Goal: Book appointment/travel/reservation

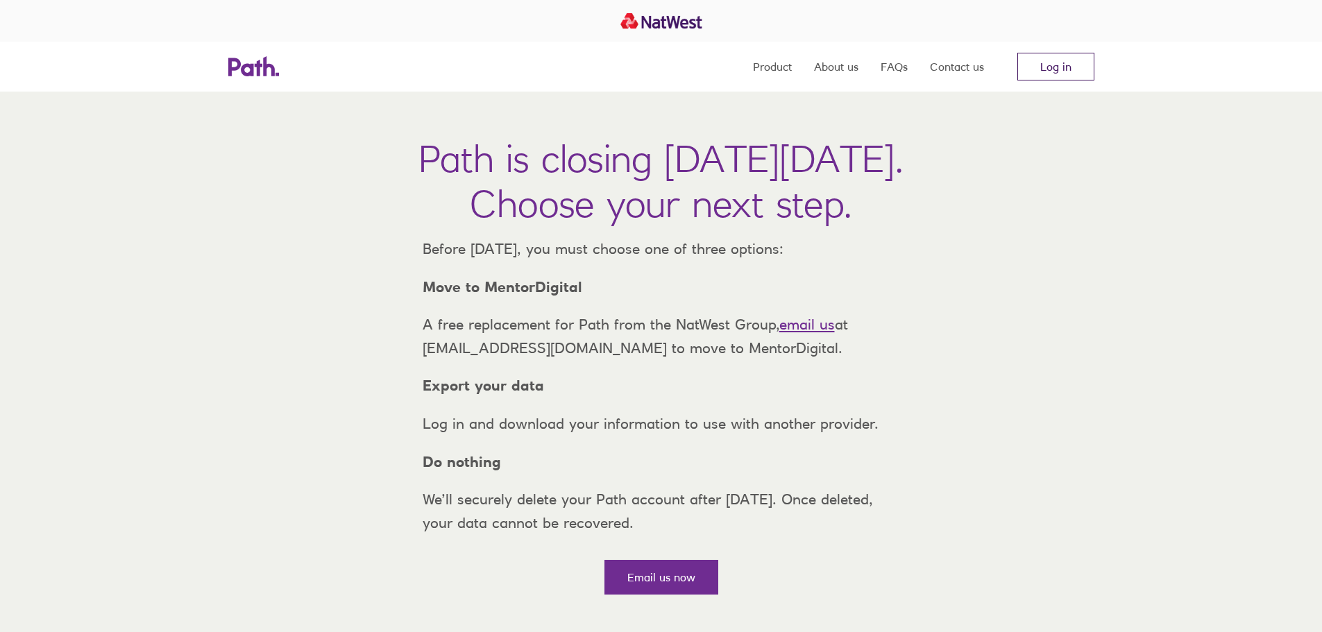
click at [1073, 69] on link "Log in" at bounding box center [1055, 67] width 77 height 28
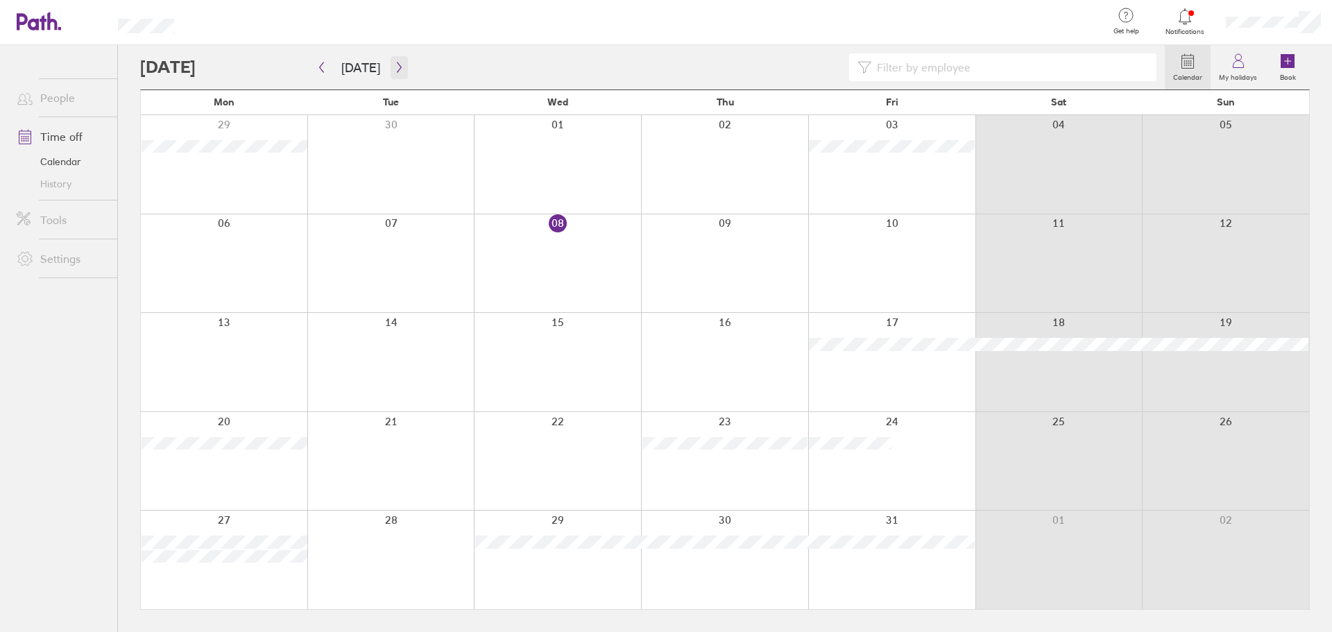
click at [394, 68] on icon "button" at bounding box center [399, 67] width 10 height 11
click at [167, 563] on div at bounding box center [224, 560] width 167 height 99
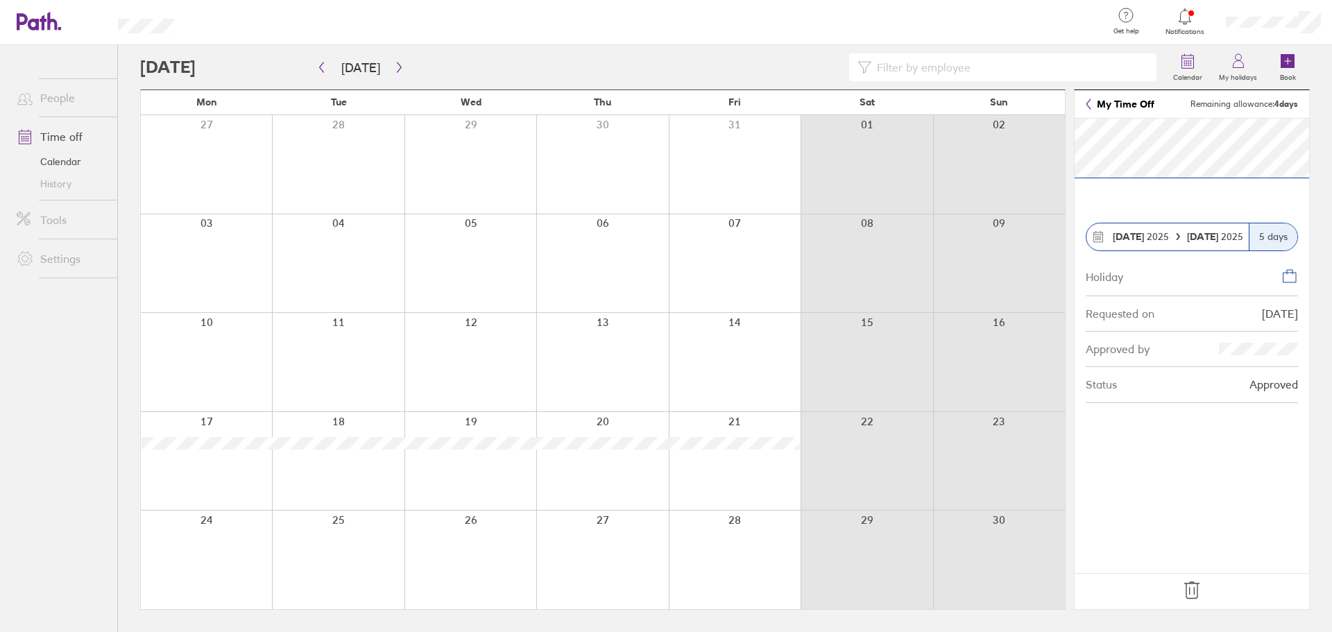
click at [223, 552] on div at bounding box center [206, 560] width 131 height 99
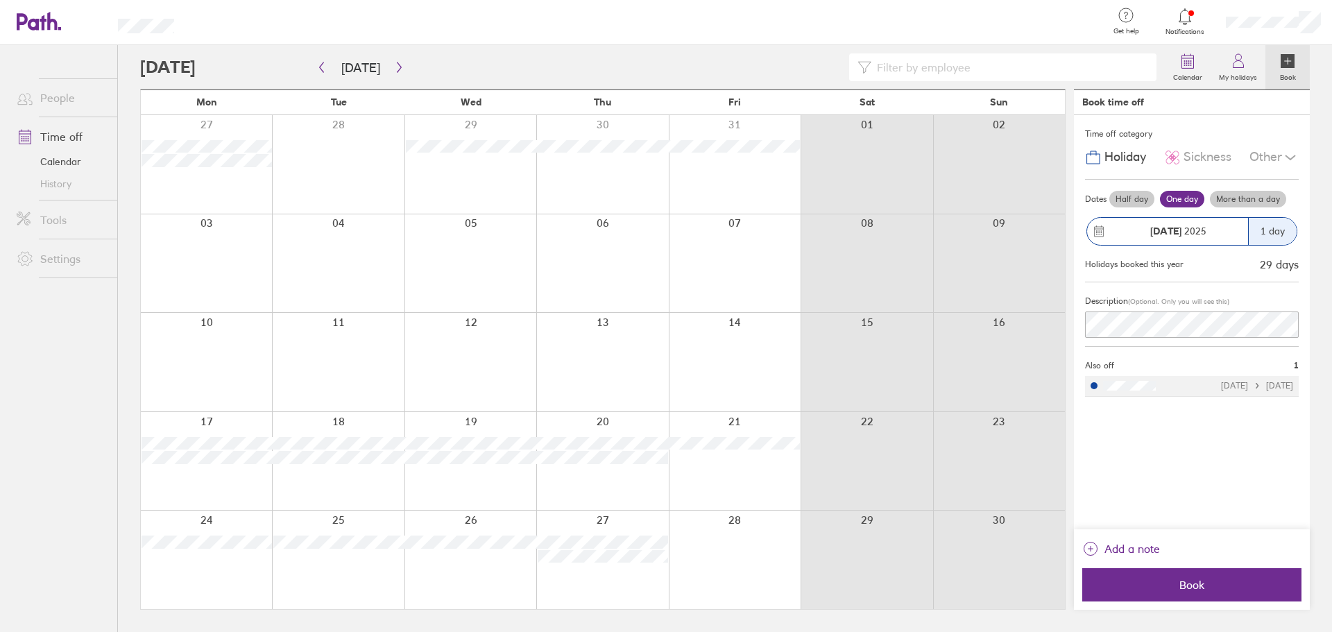
click at [156, 570] on div at bounding box center [206, 560] width 131 height 99
click at [1147, 583] on span "Book" at bounding box center [1192, 585] width 200 height 12
